Goal: Task Accomplishment & Management: Use online tool/utility

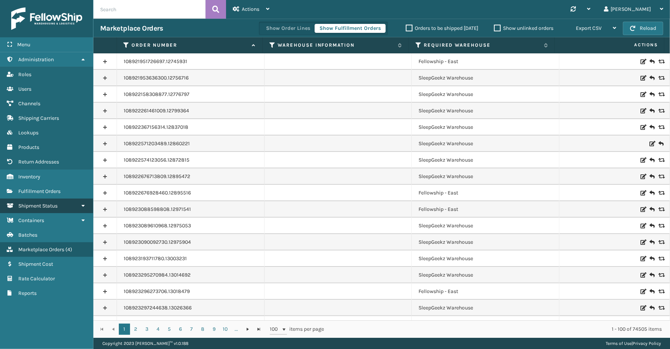
click at [43, 203] on span "Shipment Status" at bounding box center [37, 206] width 39 height 6
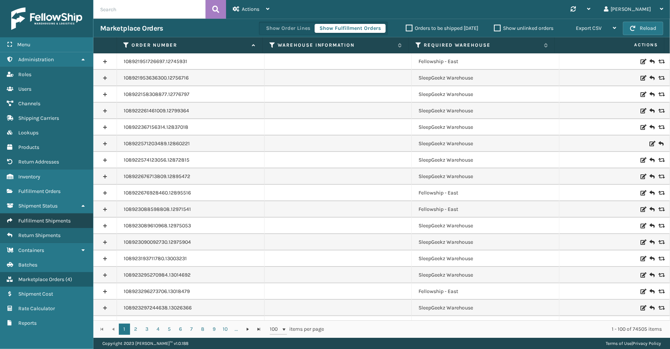
click at [43, 221] on link "Fulfillment Shipments" at bounding box center [46, 221] width 93 height 15
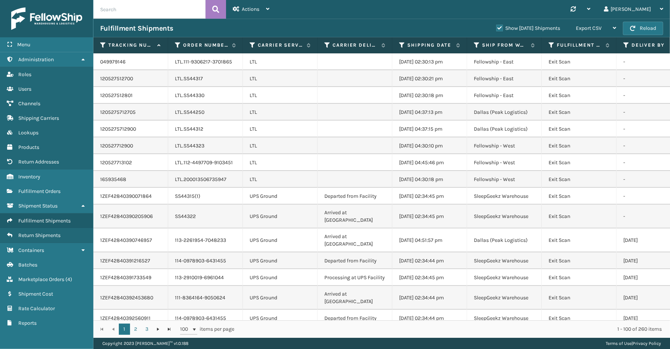
click at [496, 27] on label "Show [DATE] Shipments" at bounding box center [528, 28] width 64 height 6
click at [496, 27] on input "Show [DATE] Shipments" at bounding box center [496, 26] width 0 height 5
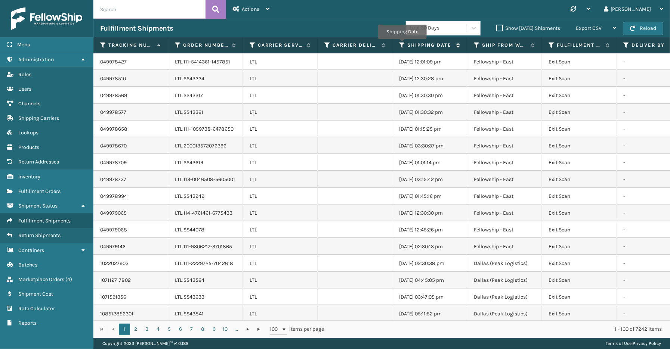
click at [402, 44] on icon at bounding box center [402, 45] width 6 height 7
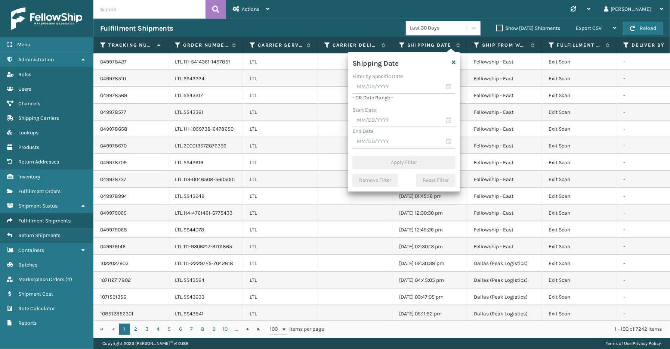
click at [286, 22] on div "Fulfillment Shipments Last 30 Days Show [DATE] Shipments Export CSV Export Curr…" at bounding box center [381, 28] width 577 height 19
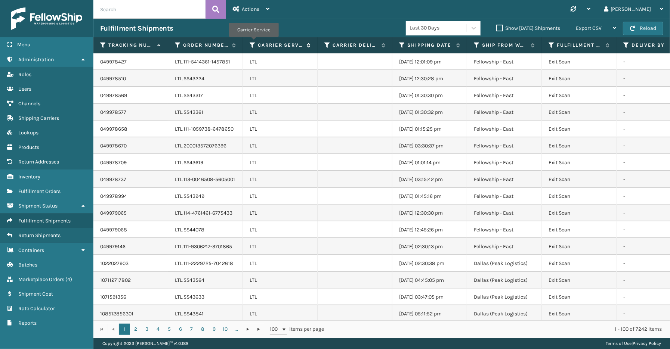
click at [253, 42] on icon at bounding box center [253, 45] width 6 height 7
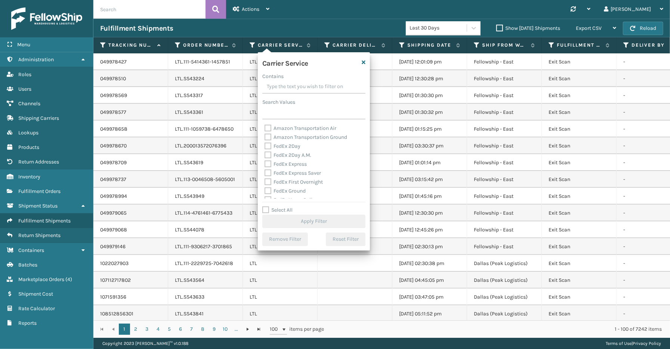
click at [282, 211] on label "Select All" at bounding box center [277, 210] width 30 height 6
click at [282, 207] on input "Select All" at bounding box center [318, 206] width 112 height 1
checkbox input "true"
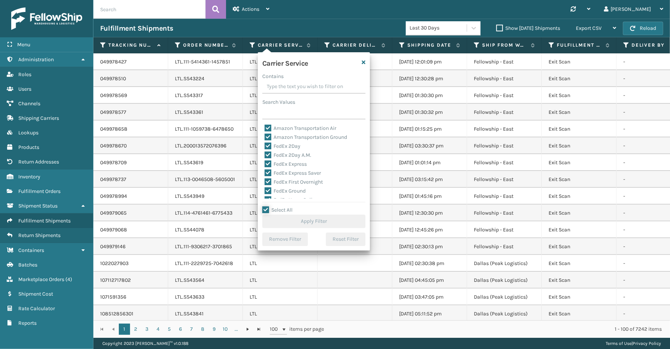
checkbox input "true"
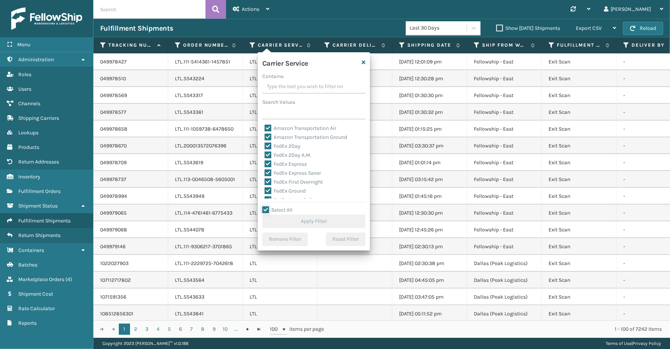
checkbox input "true"
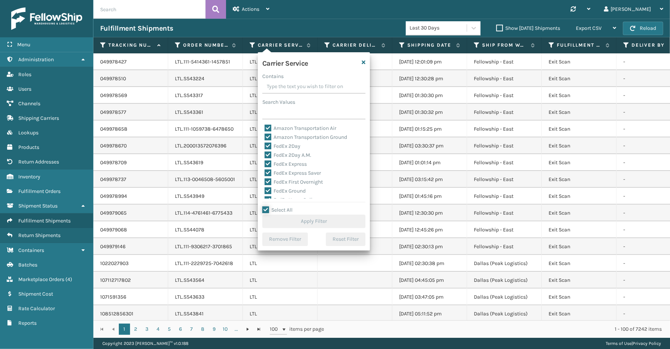
checkbox input "true"
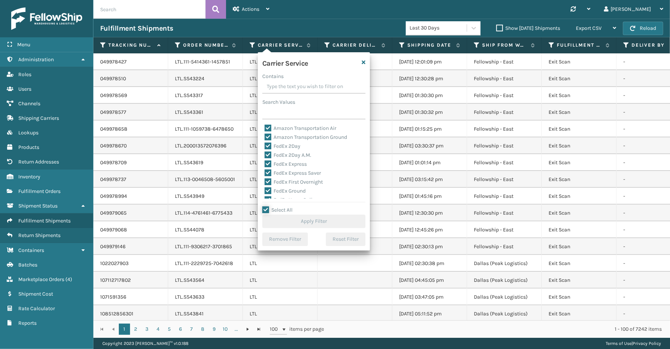
checkbox input "true"
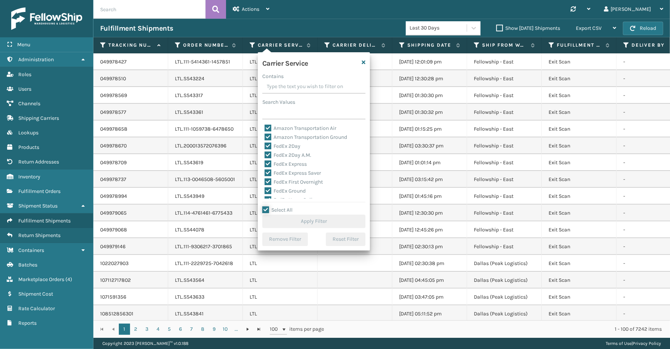
checkbox input "true"
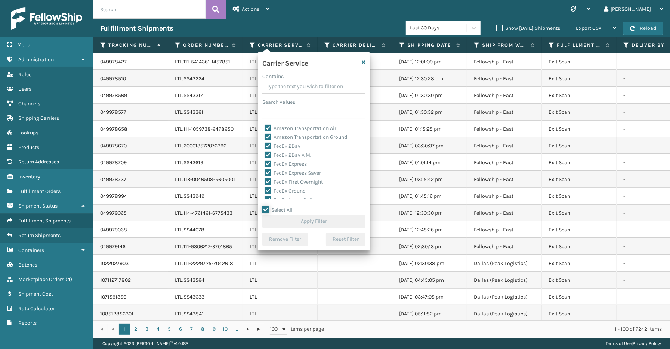
checkbox input "true"
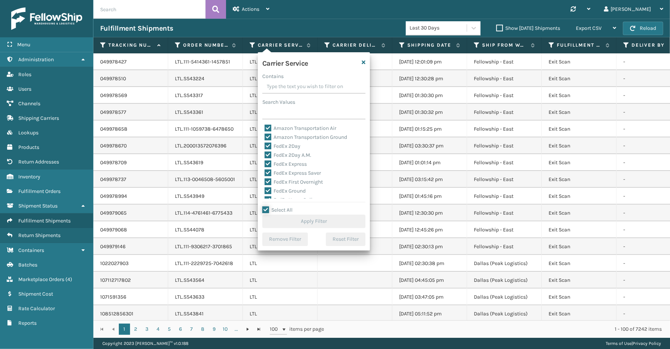
checkbox input "true"
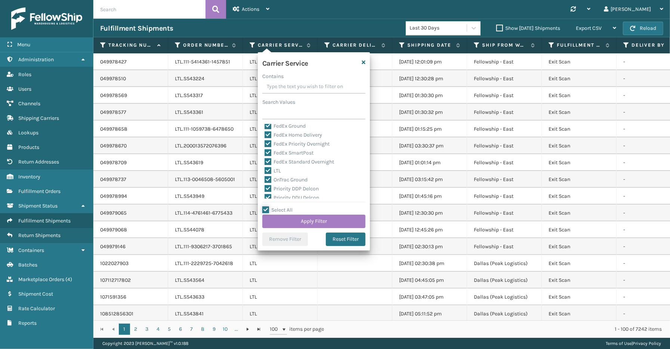
scroll to position [64, 0]
click at [277, 173] on label "LTL" at bounding box center [273, 172] width 16 height 6
click at [265, 173] on input "LTL" at bounding box center [265, 170] width 0 height 5
checkbox input "false"
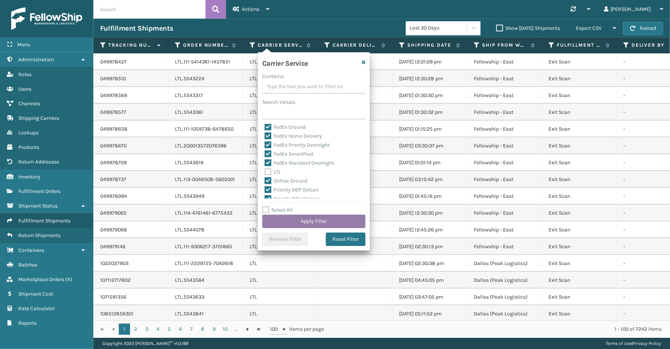
click at [322, 222] on button "Apply Filter" at bounding box center [313, 221] width 103 height 13
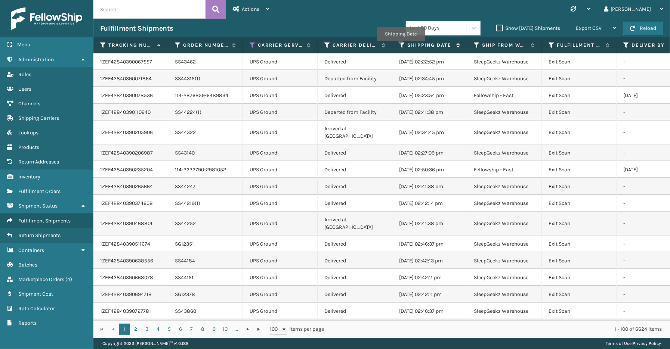
click at [401, 46] on icon at bounding box center [402, 45] width 6 height 7
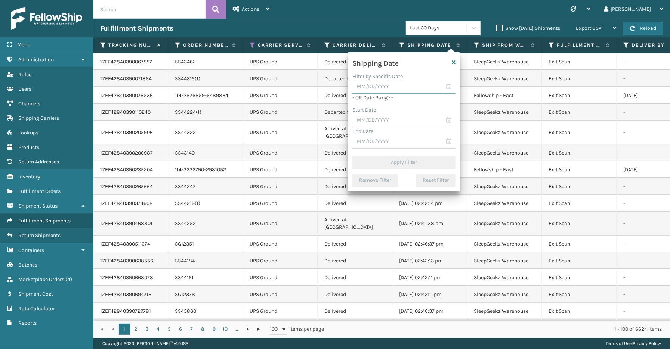
click at [449, 87] on input "text" at bounding box center [403, 86] width 103 height 13
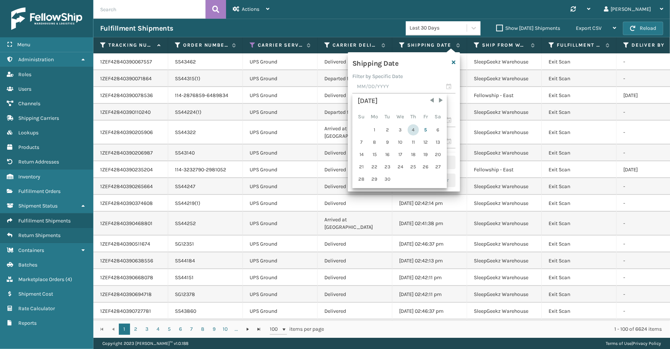
click at [413, 129] on div "4" at bounding box center [413, 129] width 11 height 11
type input "[DATE]"
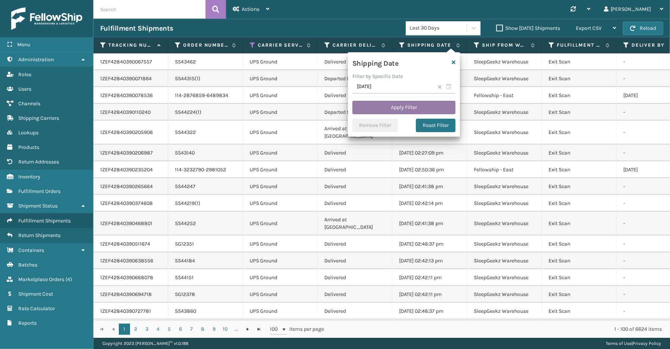
click at [407, 106] on button "Apply Filter" at bounding box center [403, 107] width 103 height 13
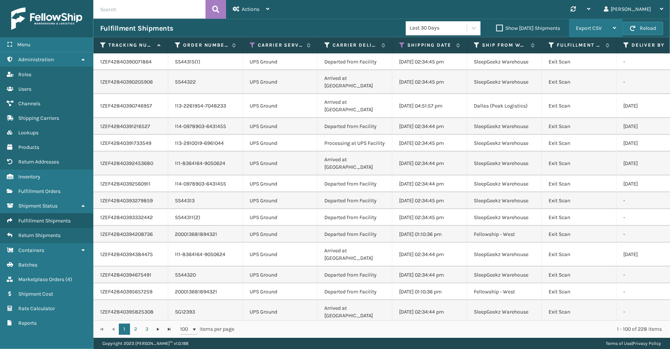
click at [586, 31] on span "Export CSV" at bounding box center [589, 28] width 26 height 6
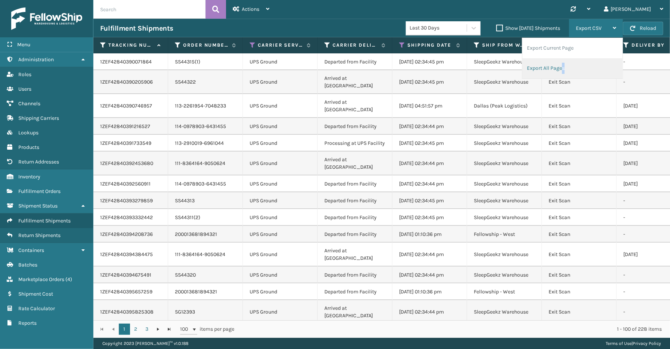
click at [563, 70] on li "Export All Pages" at bounding box center [573, 68] width 100 height 20
